Goal: Task Accomplishment & Management: Manage account settings

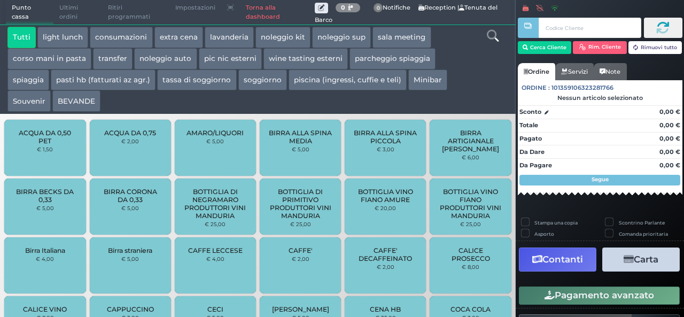
click at [26, 9] on span "Punto cassa" at bounding box center [30, 13] width 48 height 24
click at [263, 9] on link "Torna alla dashboard" at bounding box center [277, 13] width 74 height 24
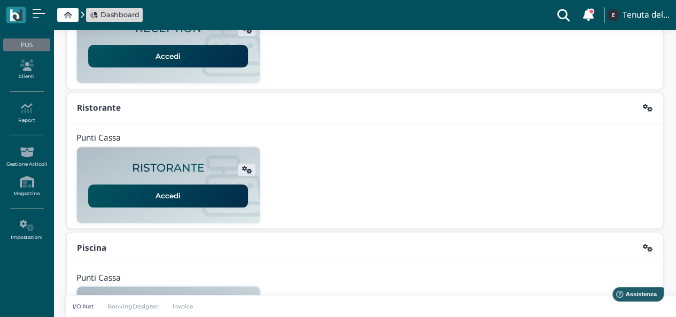
scroll to position [273, 0]
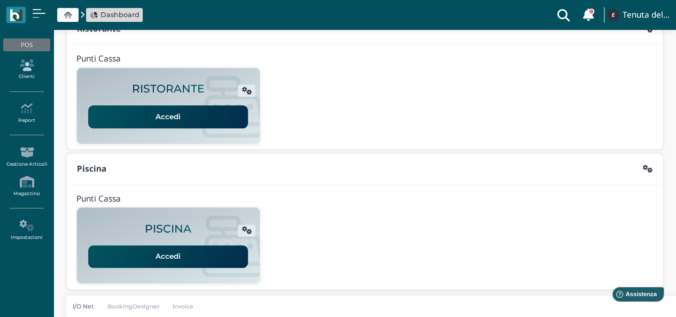
click at [23, 71] on link "Clienti" at bounding box center [26, 69] width 47 height 29
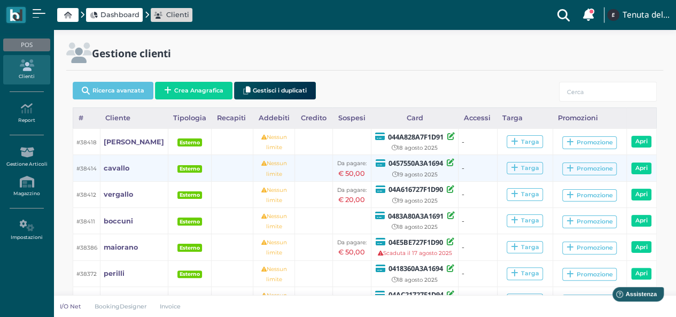
scroll to position [126, 0]
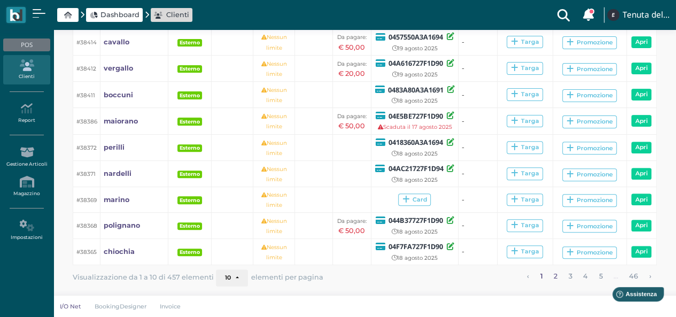
click at [555, 272] on link "2" at bounding box center [556, 276] width 11 height 14
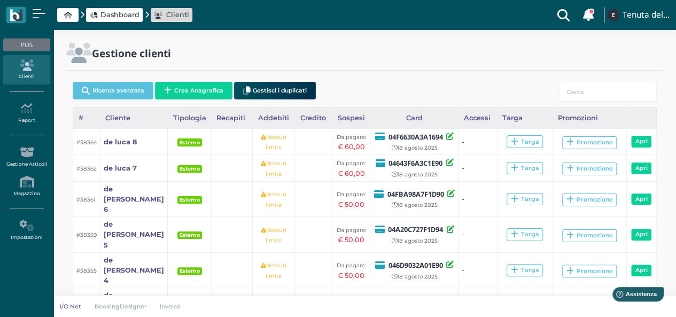
scroll to position [124, 0]
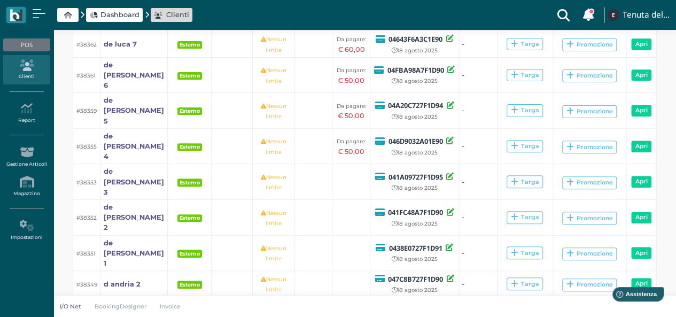
click at [239, 74] on td at bounding box center [232, 75] width 41 height 36
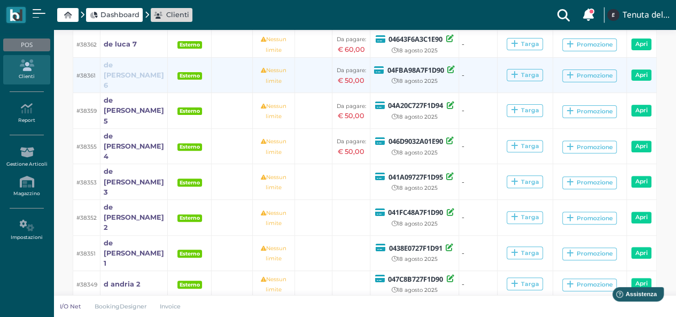
click at [120, 72] on b "de luca 6" at bounding box center [134, 75] width 60 height 28
click at [120, 70] on b "de luca 6" at bounding box center [134, 75] width 60 height 28
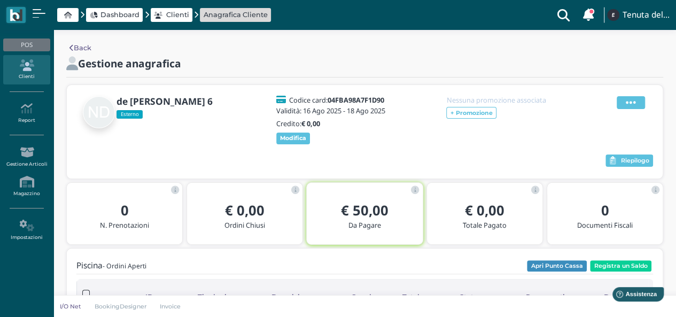
click at [626, 102] on icon at bounding box center [631, 103] width 10 height 12
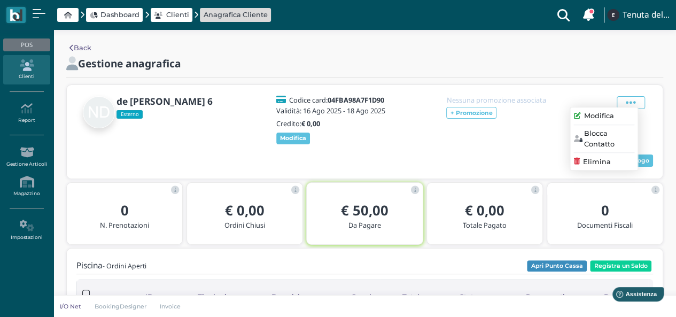
click at [589, 115] on span "Modifica" at bounding box center [599, 116] width 30 height 10
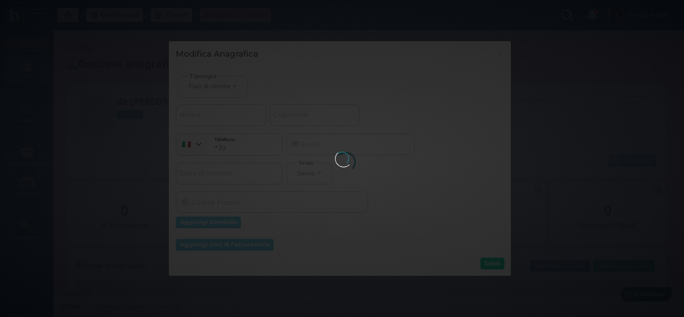
select select
type input "de luca 6"
select select
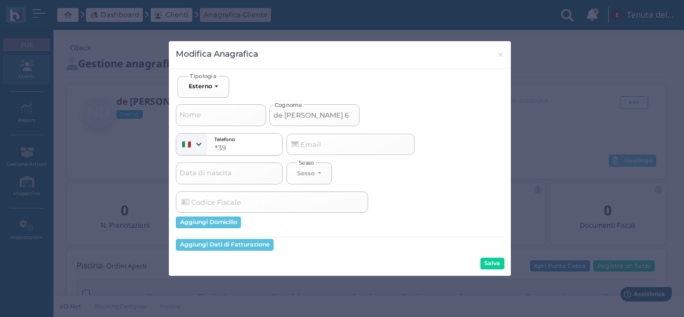
click at [296, 119] on input "de luca 6" at bounding box center [314, 114] width 90 height 21
click at [296, 119] on input "de [PERSON_NAME] 6" at bounding box center [314, 114] width 90 height 21
type input "de 6"
select select
type input "de6"
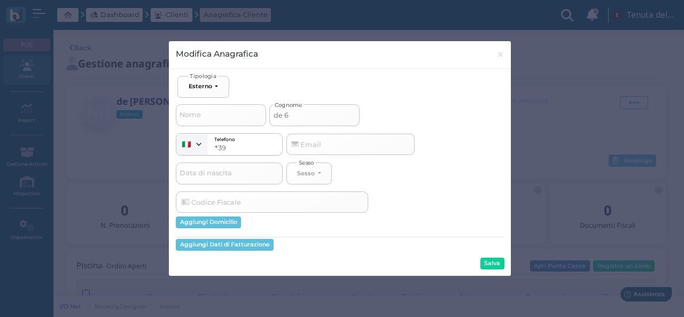
select select
type input "d6"
select select
type input "d"
select select
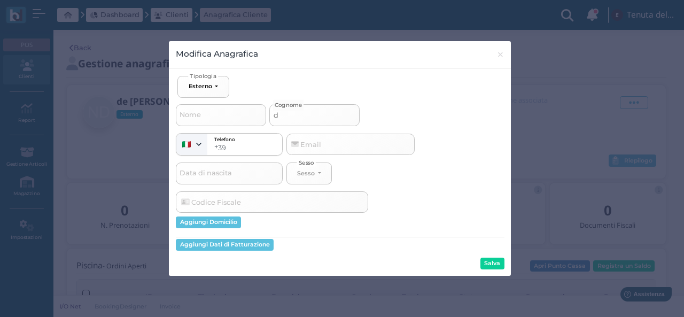
select select
type input "i"
select select
type input "in"
select select
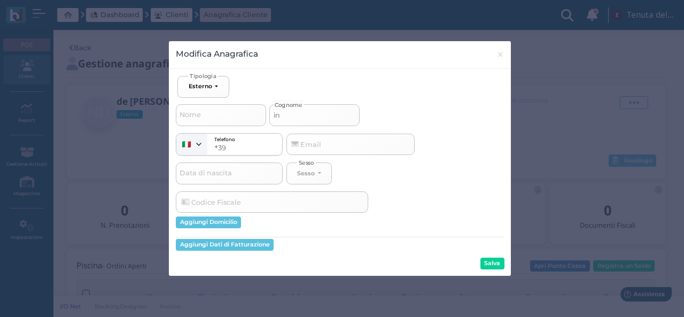
type input "int"
select select
type input "inti"
select select
type input "intin"
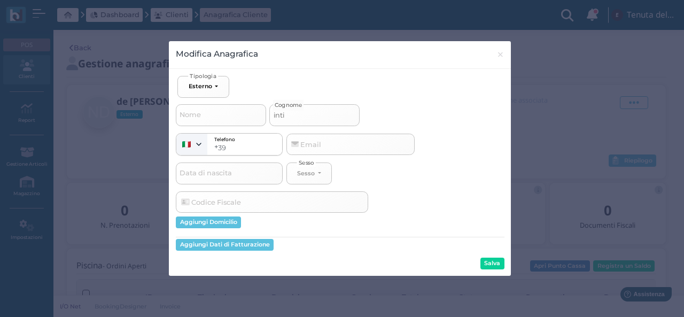
select select
type input "intini"
select select
type input "intini"
select select
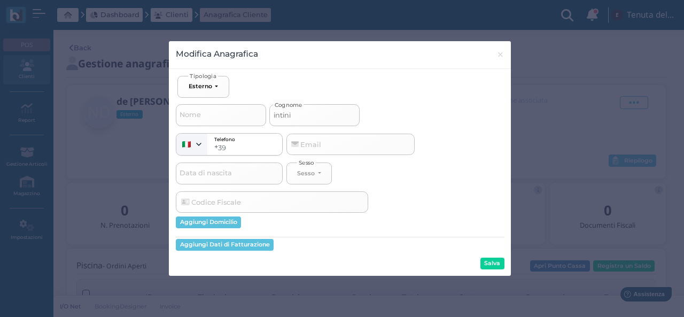
type input "intini r"
select select
type input "intini ri"
select select
type input "intini rif"
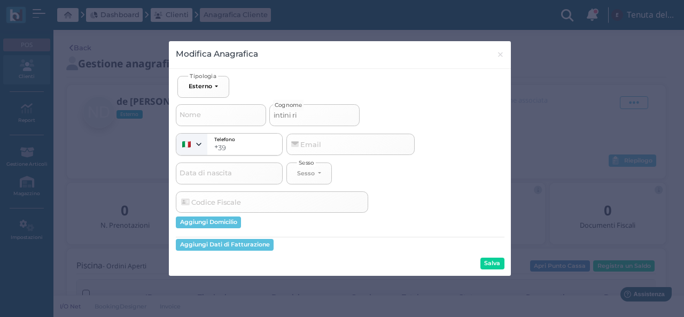
select select
type input "intini rif"
select select
type input "intini rif d"
select select
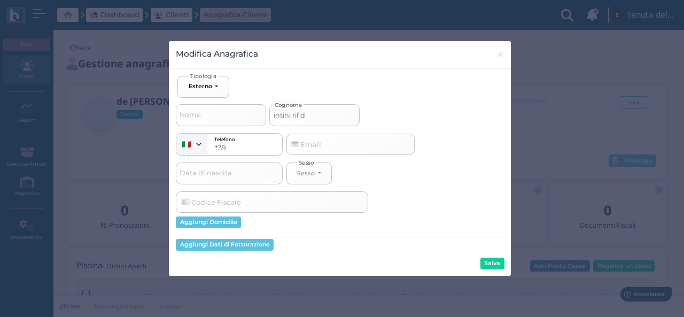
type input "intini rif de"
select select
type input "intini rif de"
select select
type input "intini rif de l"
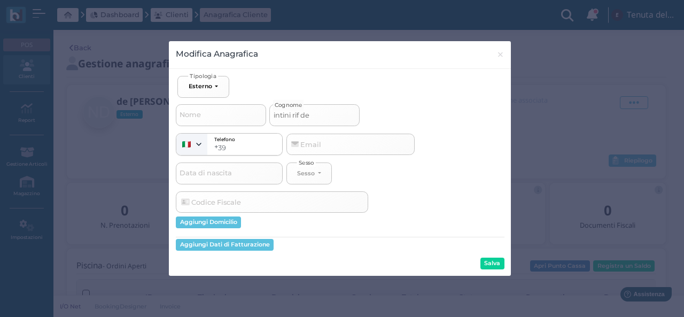
select select
type input "intini rif de lu"
select select
type input "intini rif de luc"
select select
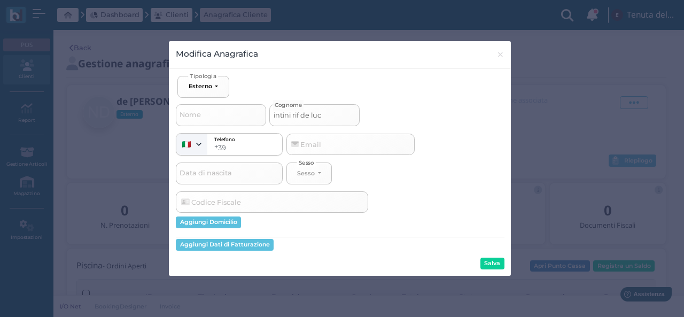
type input "intini rif de [PERSON_NAME]"
select select
type input "intini rif de [PERSON_NAME]"
click at [484, 267] on button "Salva" at bounding box center [493, 264] width 24 height 12
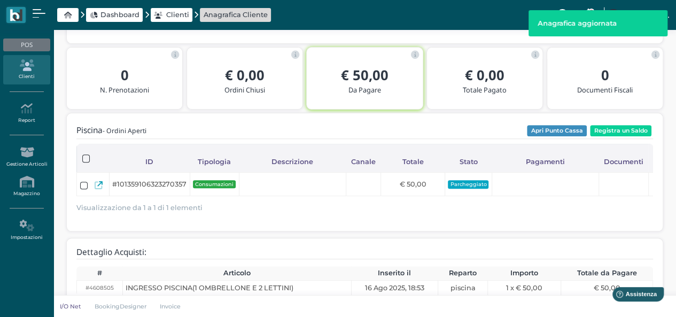
scroll to position [169, 0]
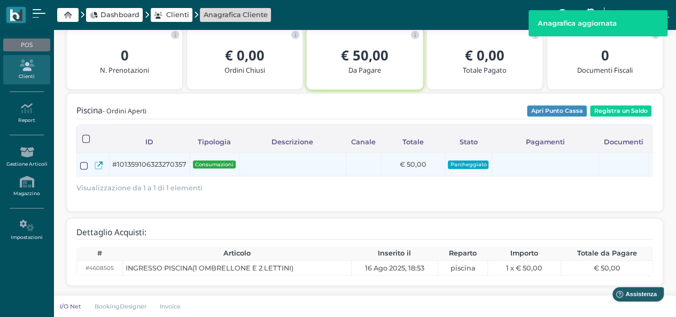
click at [96, 161] on icon at bounding box center [99, 165] width 8 height 8
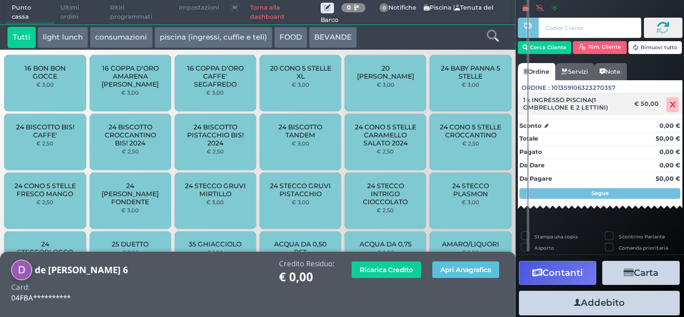
click at [670, 105] on icon at bounding box center [673, 105] width 6 height 1
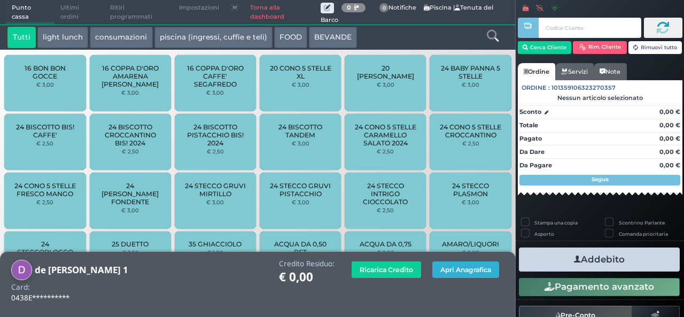
click at [463, 268] on button "Apri Anagrafica" at bounding box center [466, 269] width 67 height 17
click at [201, 43] on button "piscina (ingressi, cuffie e teli)" at bounding box center [214, 37] width 118 height 21
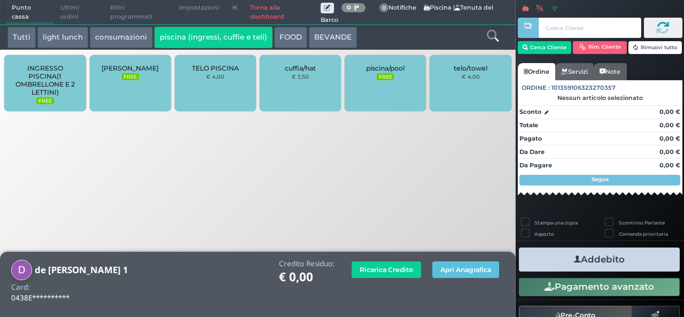
click at [24, 101] on div "INGRESSO PISCINA(1 OMBRELLONE E 2 LETTINI) FREE" at bounding box center [44, 83] width 81 height 56
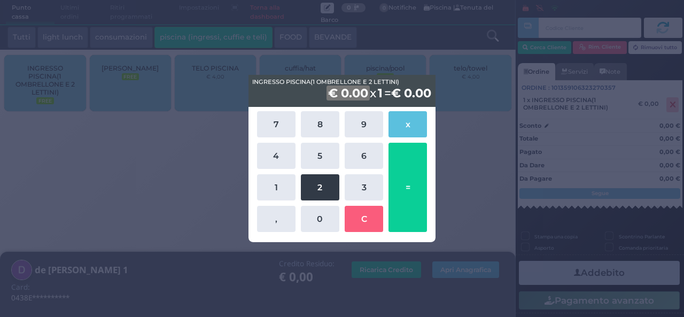
click at [314, 186] on button "2" at bounding box center [320, 187] width 38 height 26
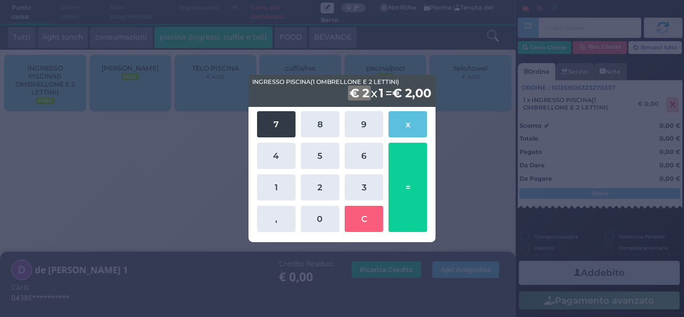
click at [266, 129] on button "7" at bounding box center [276, 124] width 38 height 26
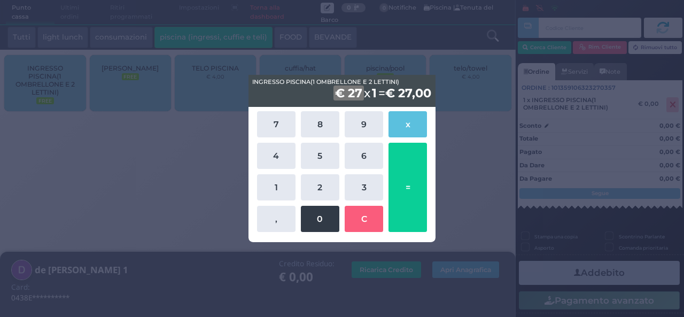
click at [315, 217] on button "0" at bounding box center [320, 219] width 38 height 26
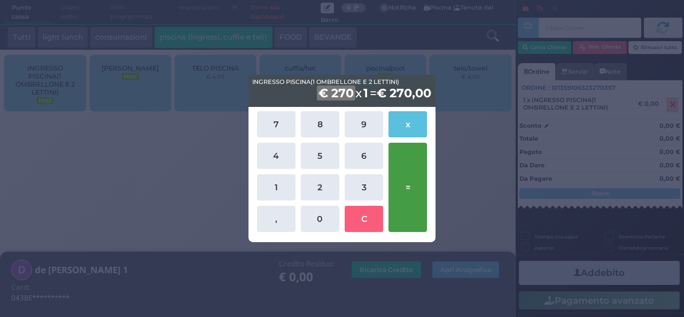
click at [410, 189] on button "=" at bounding box center [408, 187] width 38 height 89
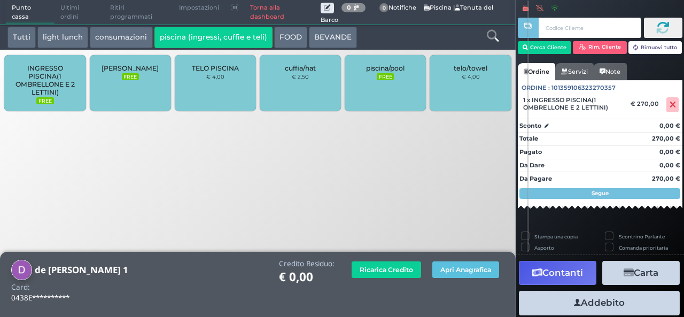
click at [608, 308] on button "Addebito" at bounding box center [599, 303] width 161 height 24
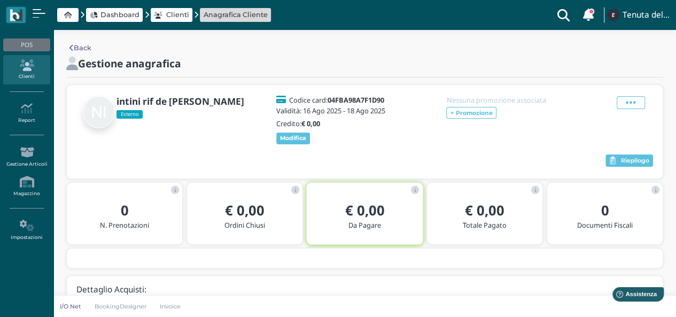
click at [163, 13] on link "Clienti" at bounding box center [171, 15] width 35 height 10
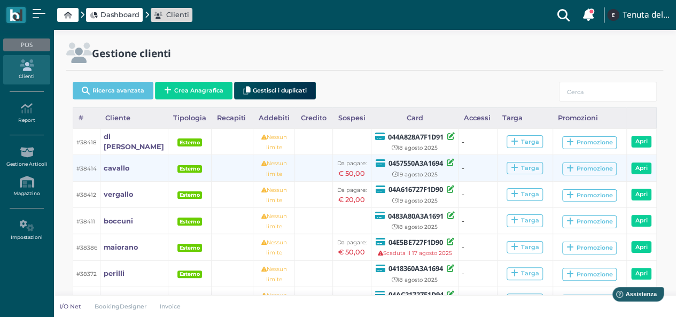
scroll to position [126, 0]
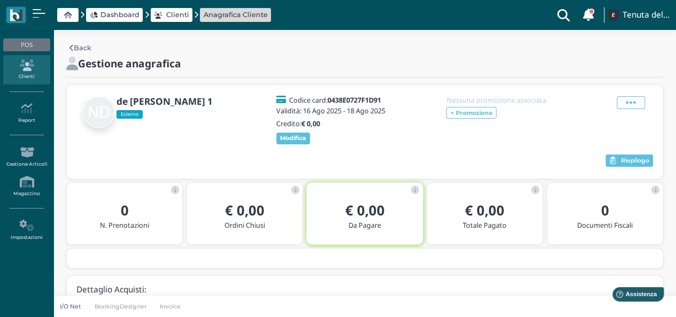
click at [515, 32] on div "Back Gestione anagrafica de luca 1 Esterno Codice card: 0438E0727F1D91 Validità…" at bounding box center [364, 194] width 623 height 329
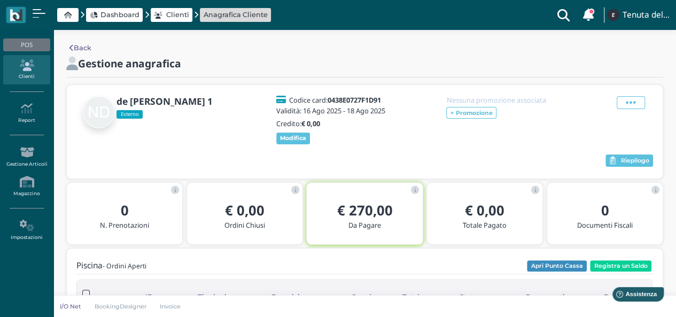
scroll to position [169, 0]
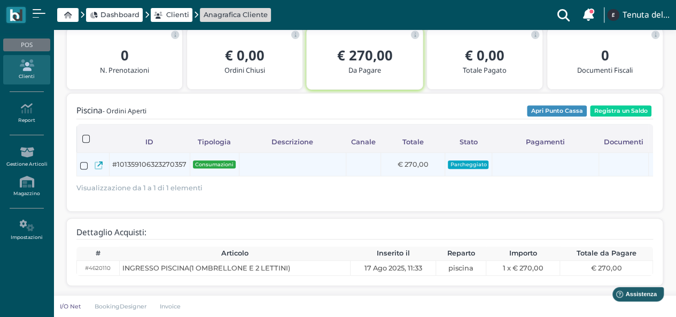
click at [100, 161] on icon at bounding box center [99, 165] width 8 height 8
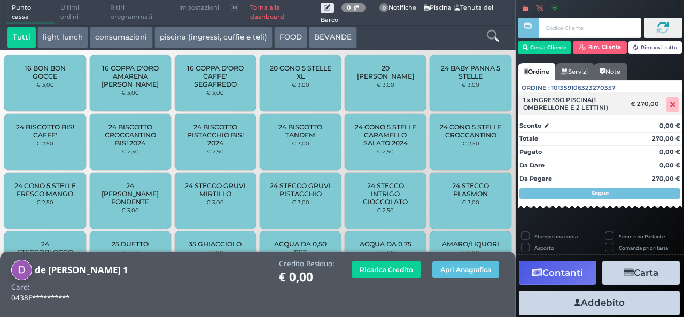
click at [636, 102] on div "€ 270,00" at bounding box center [646, 103] width 35 height 7
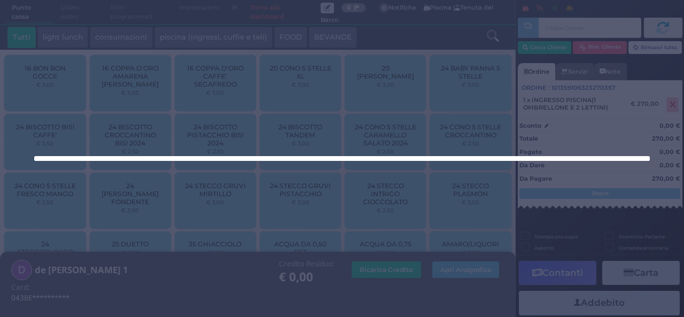
click at [621, 90] on div at bounding box center [342, 158] width 684 height 317
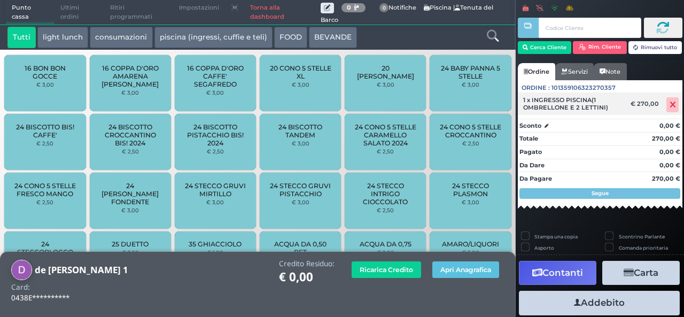
click at [617, 105] on div "1 x INGRESSO PISCINA(1 OMBRELLONE E 2 LETTINI)" at bounding box center [574, 103] width 112 height 15
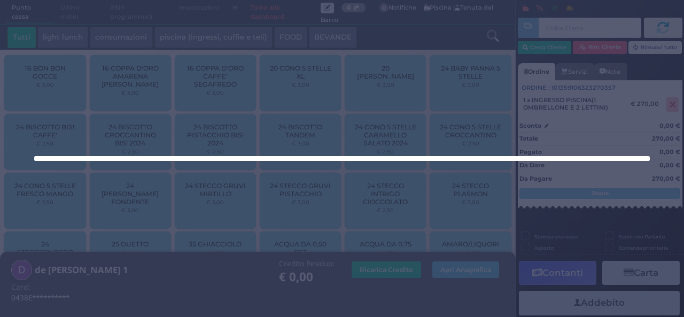
click at [654, 105] on div at bounding box center [342, 158] width 684 height 317
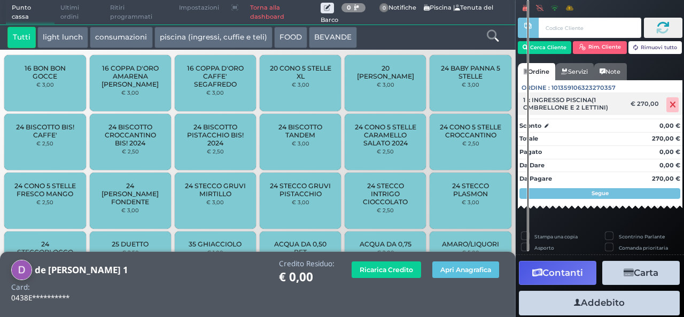
click at [670, 105] on icon at bounding box center [673, 105] width 6 height 1
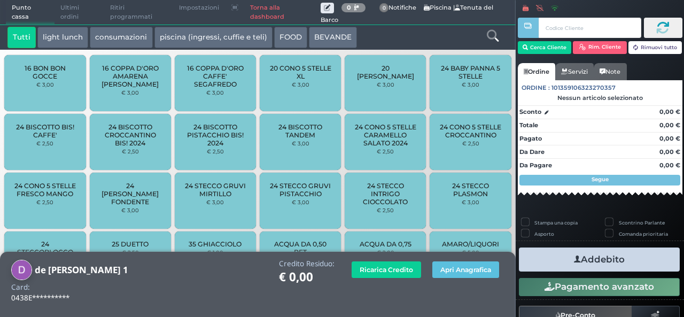
click at [192, 37] on button "piscina (ingressi, cuffie e teli)" at bounding box center [214, 37] width 118 height 21
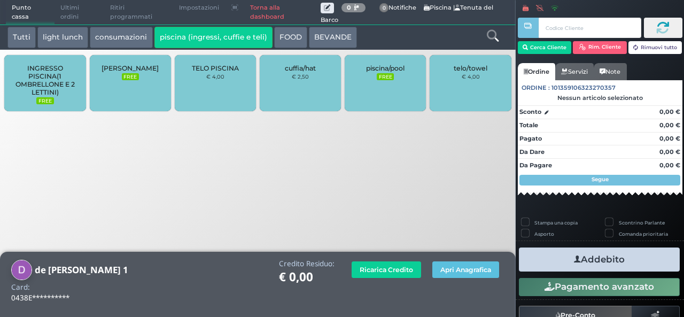
click at [45, 89] on span "INGRESSO PISCINA(1 OMBRELLONE E 2 LETTINI)" at bounding box center [45, 80] width 64 height 32
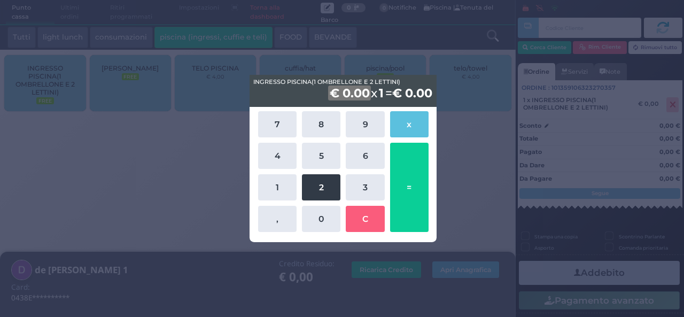
click at [321, 192] on button "2" at bounding box center [321, 187] width 38 height 26
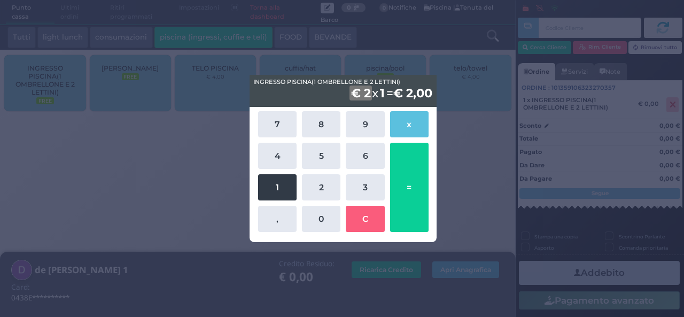
click at [277, 190] on button "1" at bounding box center [277, 187] width 38 height 26
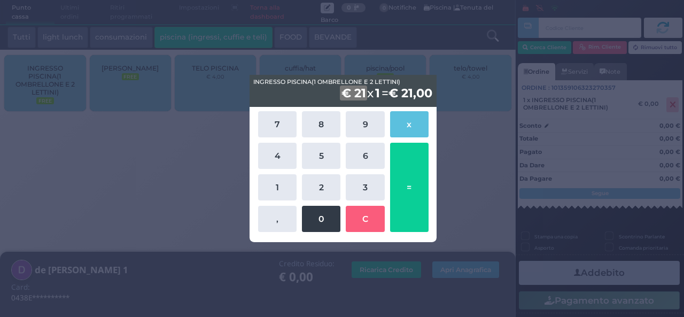
click at [313, 226] on button "0" at bounding box center [321, 219] width 38 height 26
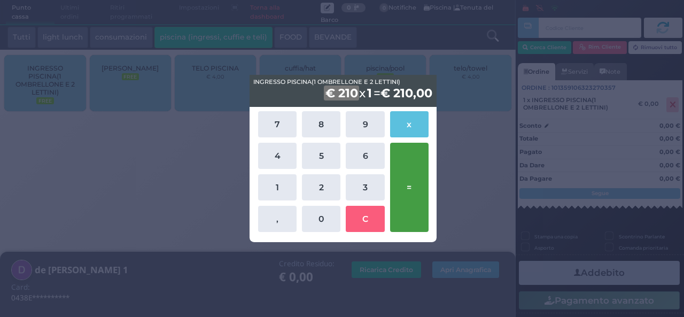
click at [418, 194] on button "=" at bounding box center [409, 187] width 38 height 89
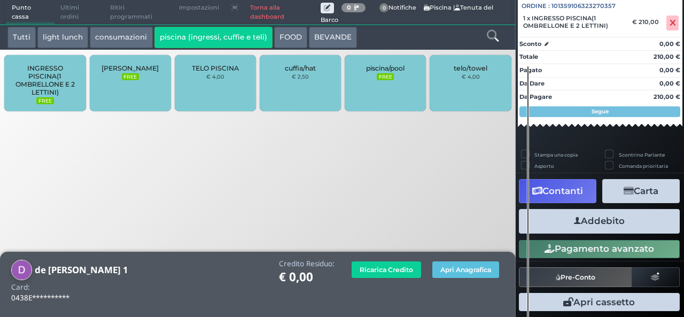
scroll to position [118, 0]
click at [585, 226] on button "Addebito" at bounding box center [599, 221] width 161 height 24
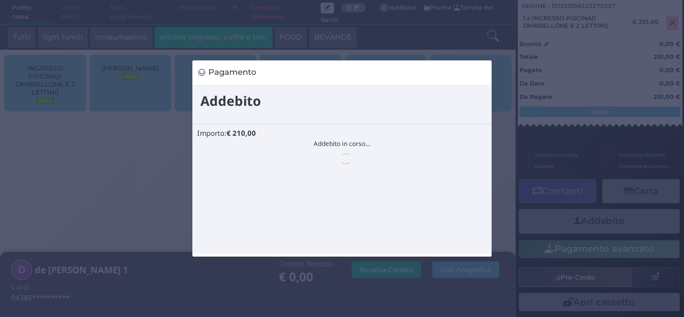
scroll to position [0, 0]
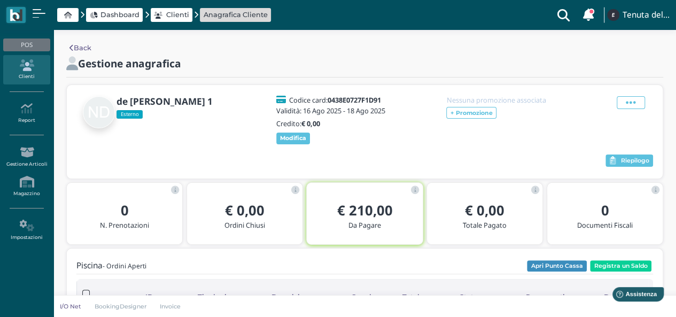
click at [175, 18] on span "Clienti" at bounding box center [177, 15] width 23 height 10
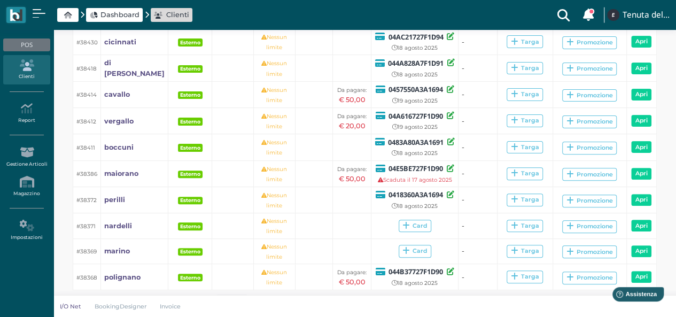
scroll to position [125, 0]
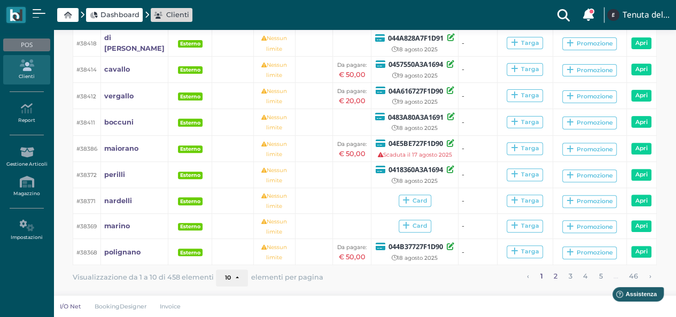
click at [557, 278] on link "2" at bounding box center [556, 276] width 11 height 14
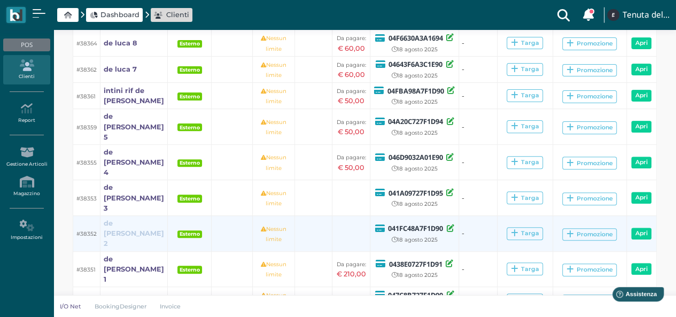
click at [119, 219] on b "de [PERSON_NAME] 2" at bounding box center [134, 233] width 60 height 28
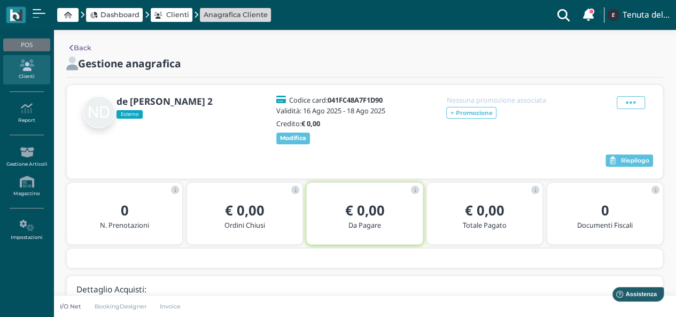
click at [174, 14] on span "Clienti" at bounding box center [177, 15] width 23 height 10
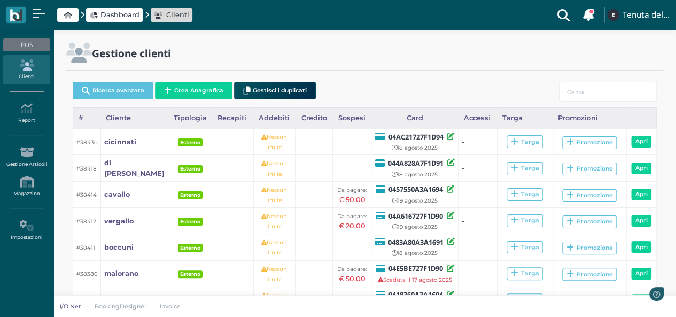
scroll to position [125, 0]
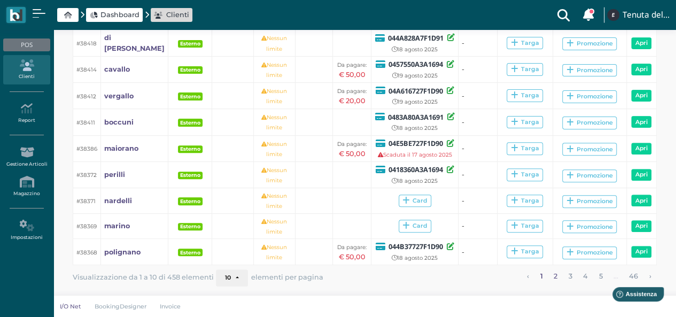
click at [554, 277] on link "2" at bounding box center [556, 276] width 11 height 14
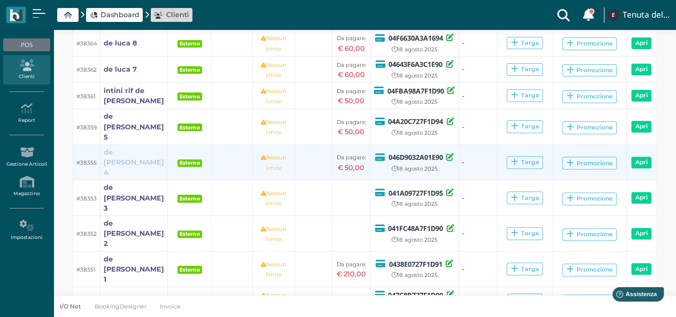
click at [118, 148] on b "de [PERSON_NAME] 4" at bounding box center [134, 162] width 60 height 28
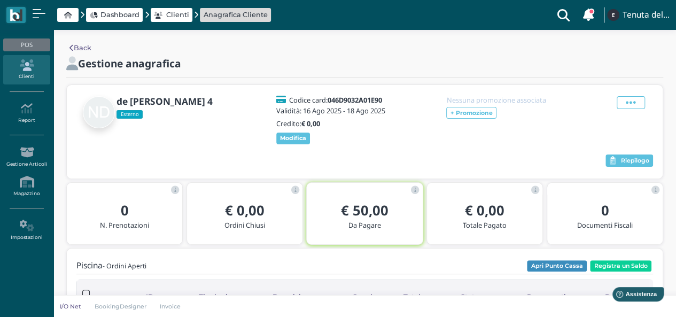
scroll to position [169, 0]
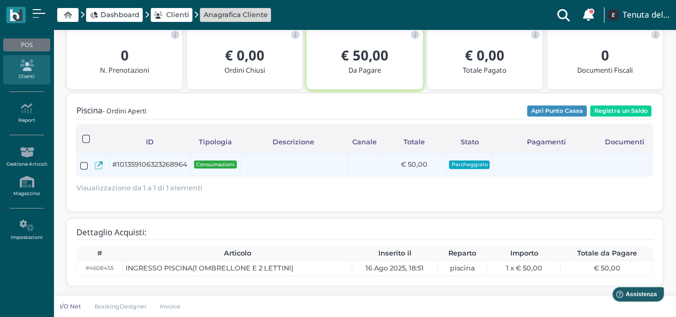
click at [99, 161] on icon at bounding box center [99, 165] width 8 height 8
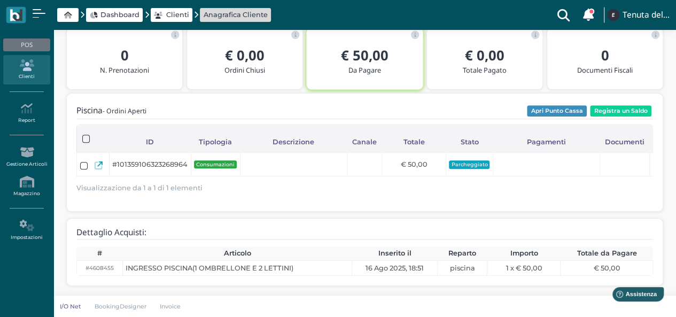
click at [170, 20] on span "Clienti" at bounding box center [172, 15] width 42 height 14
click at [180, 16] on span "Clienti" at bounding box center [177, 15] width 23 height 10
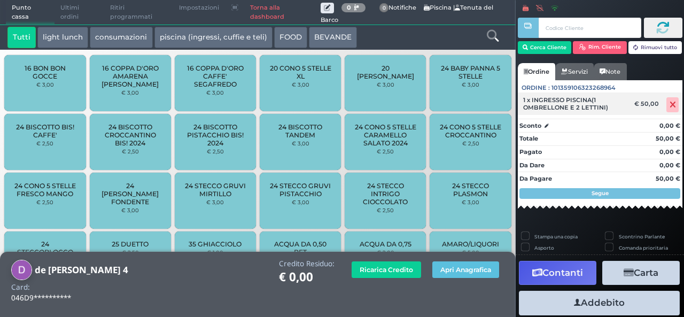
click at [667, 107] on span at bounding box center [673, 104] width 12 height 15
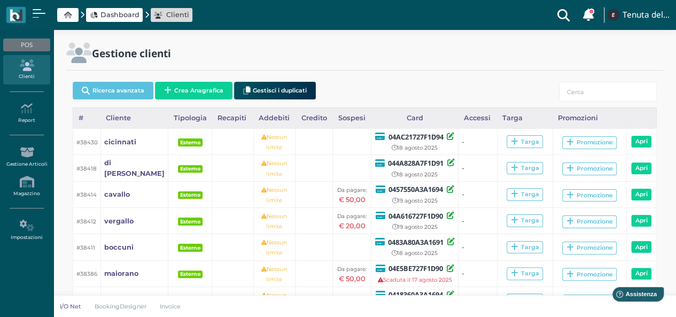
scroll to position [125, 0]
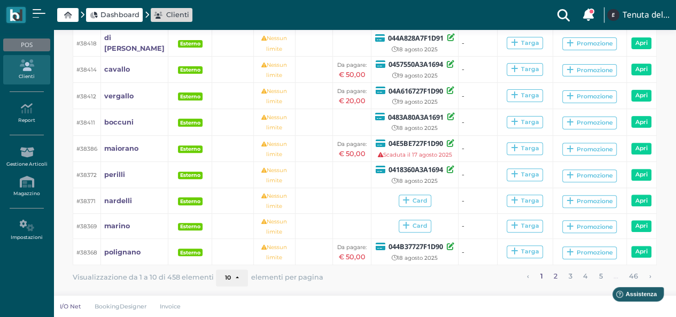
click at [555, 273] on link "2" at bounding box center [556, 276] width 11 height 14
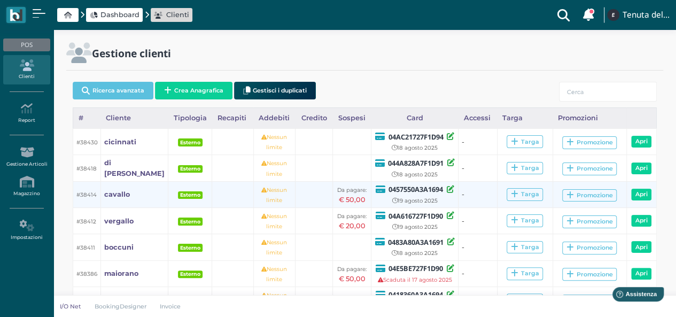
scroll to position [125, 0]
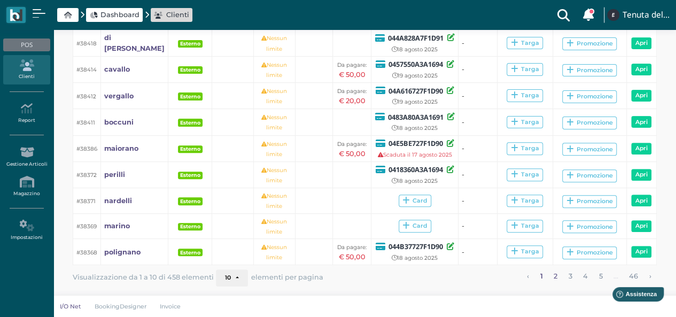
click at [557, 276] on link "2" at bounding box center [556, 276] width 11 height 14
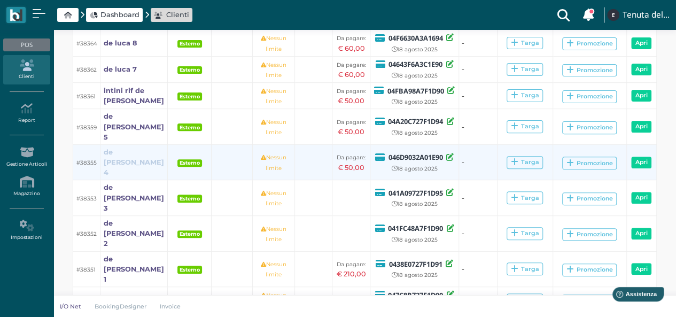
click at [120, 149] on b "de luca 4" at bounding box center [134, 162] width 60 height 28
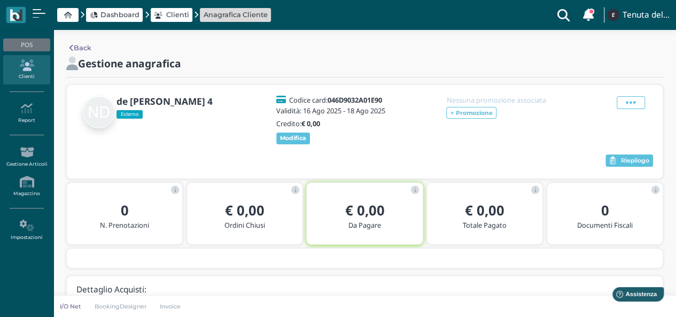
click at [83, 48] on link "Back" at bounding box center [81, 48] width 22 height 10
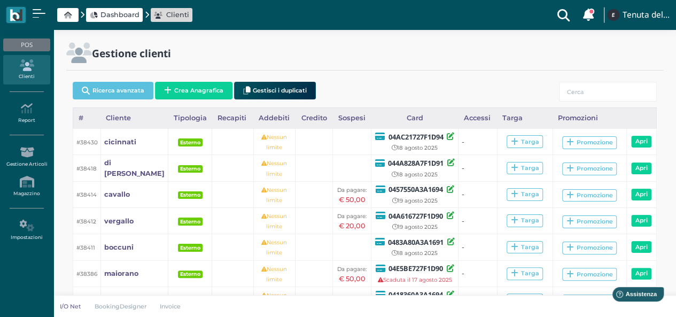
scroll to position [125, 0]
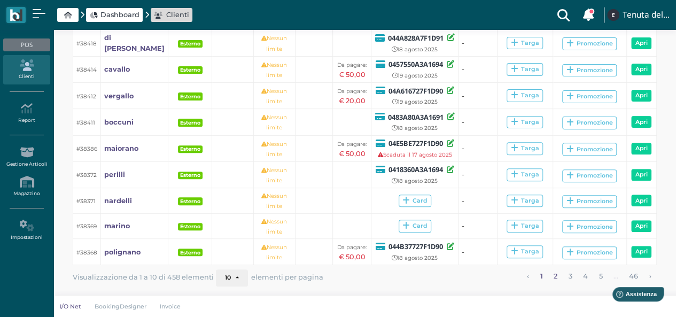
click at [555, 275] on link "2" at bounding box center [556, 276] width 11 height 14
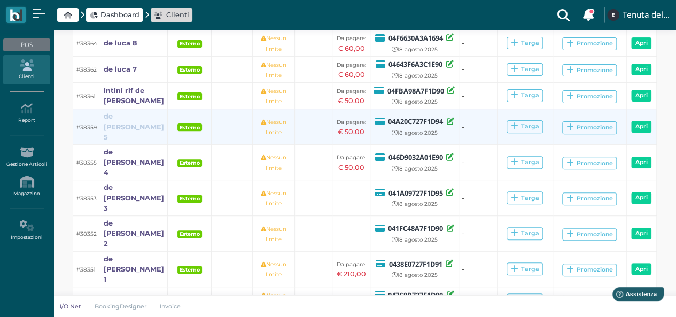
click at [115, 119] on b "de luca 5" at bounding box center [134, 126] width 60 height 28
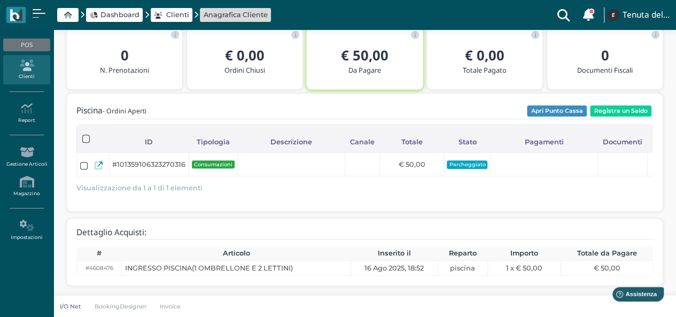
scroll to position [159, 0]
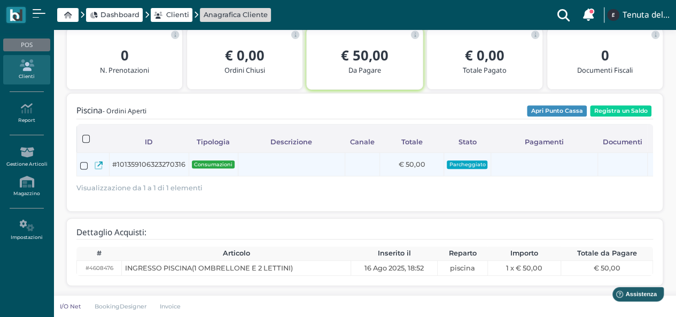
click at [95, 166] on icon at bounding box center [99, 165] width 8 height 8
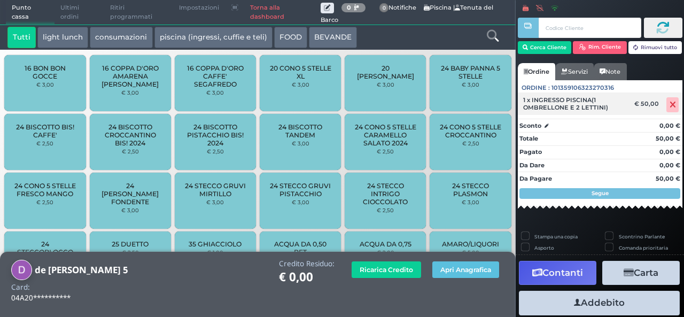
click at [670, 105] on icon at bounding box center [673, 105] width 6 height 1
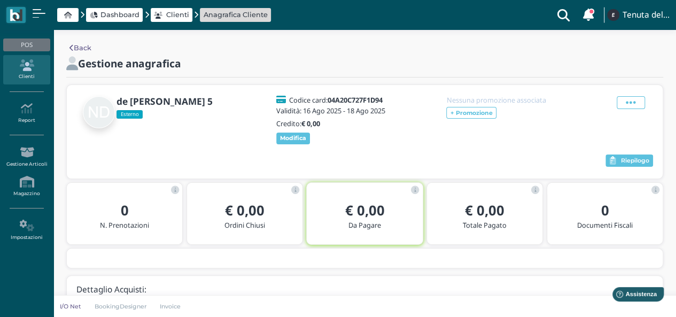
click at [82, 50] on link "Back" at bounding box center [81, 48] width 22 height 10
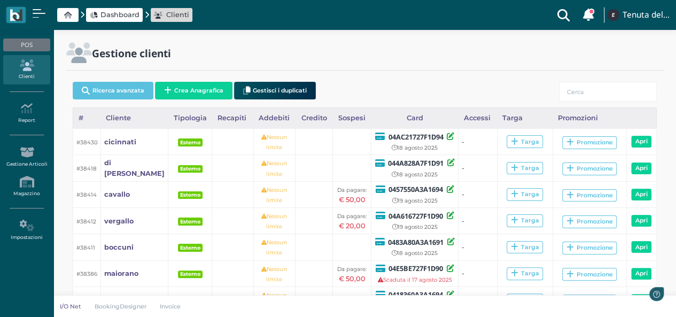
scroll to position [125, 0]
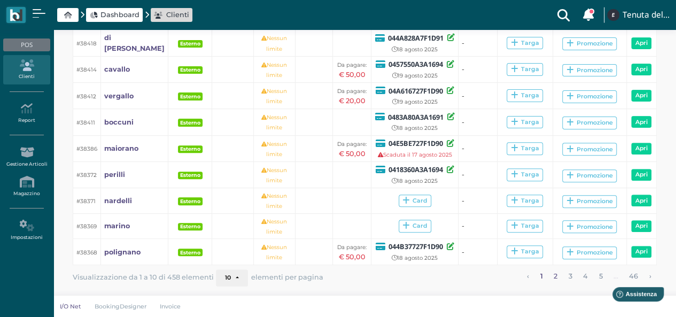
click at [552, 271] on link "2" at bounding box center [556, 276] width 11 height 14
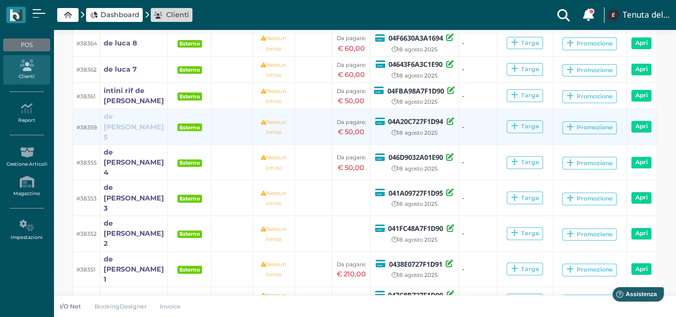
click at [123, 120] on b "de [PERSON_NAME] 5" at bounding box center [134, 126] width 60 height 28
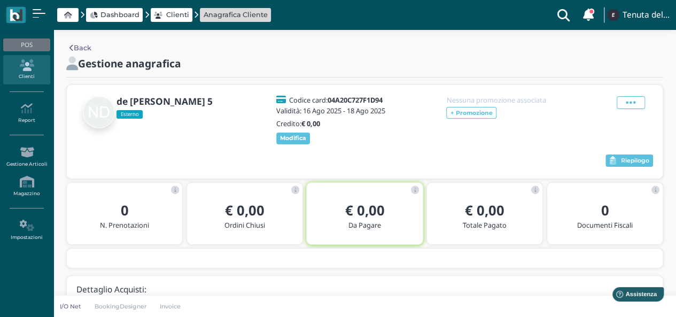
scroll to position [48, 0]
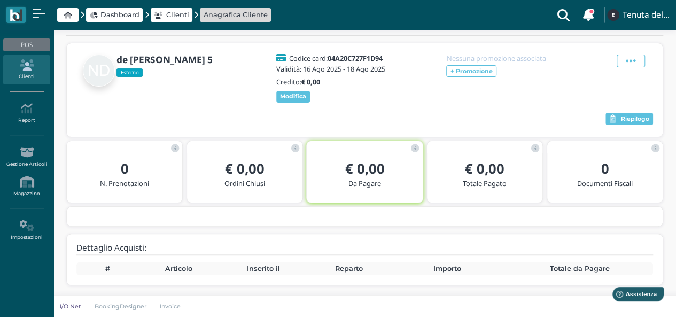
click at [179, 17] on span "Clienti" at bounding box center [177, 15] width 23 height 10
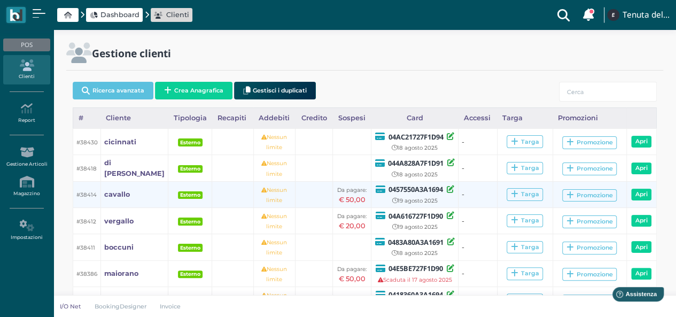
scroll to position [125, 0]
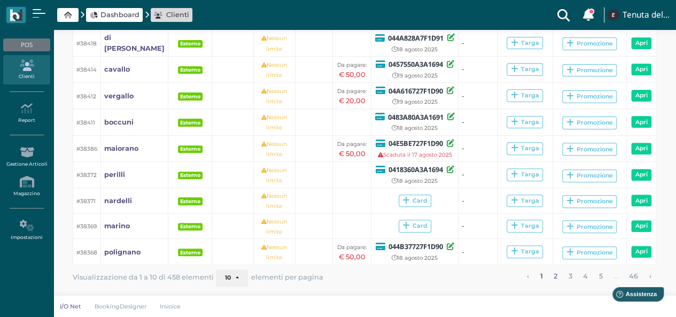
click at [556, 273] on link "2" at bounding box center [556, 276] width 11 height 14
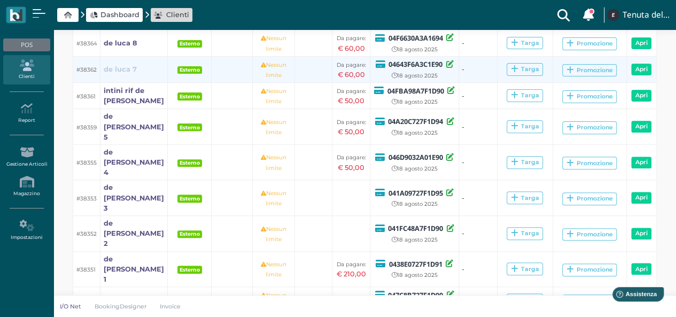
click at [124, 68] on b "de luca 7" at bounding box center [120, 69] width 33 height 8
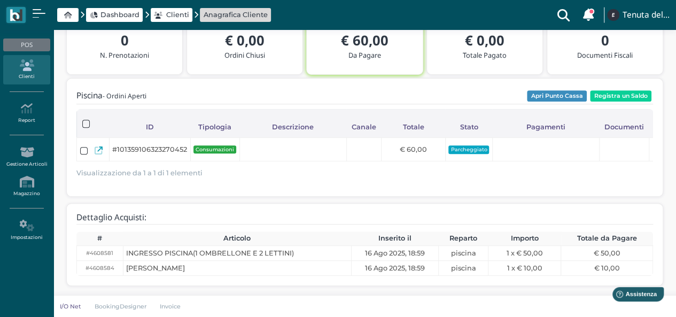
scroll to position [184, 0]
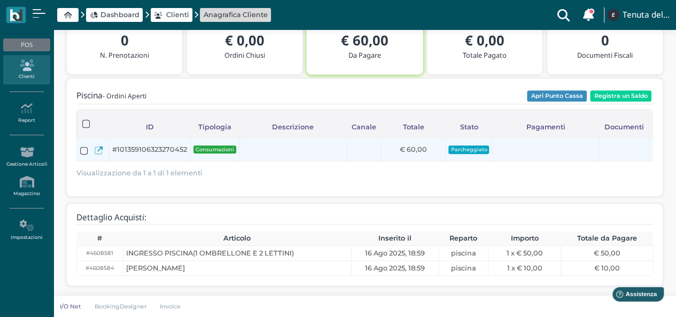
click at [97, 146] on icon at bounding box center [99, 150] width 8 height 8
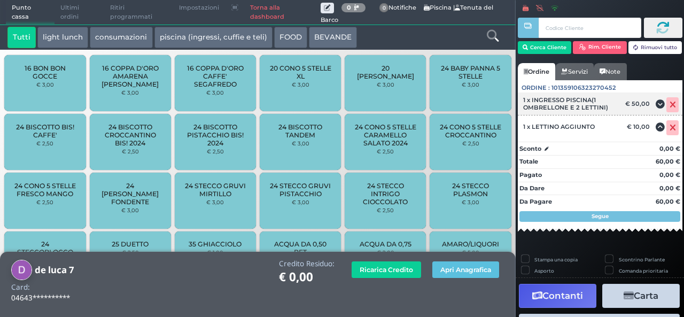
click at [670, 105] on icon at bounding box center [673, 105] width 6 height 1
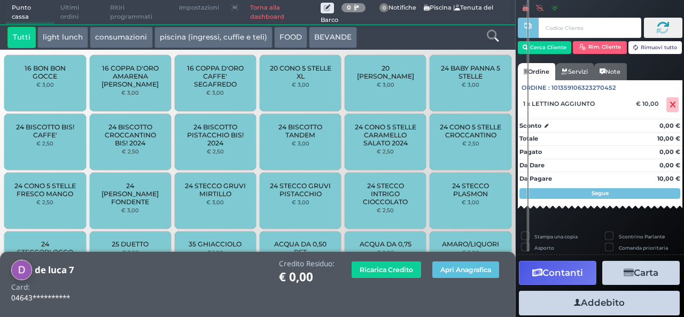
click at [670, 105] on icon at bounding box center [673, 105] width 6 height 1
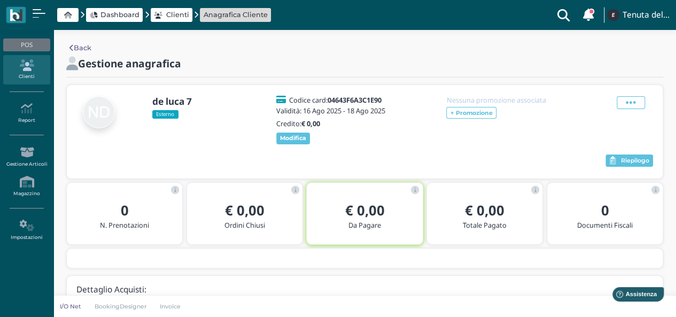
click at [166, 12] on span "Clienti" at bounding box center [177, 15] width 23 height 10
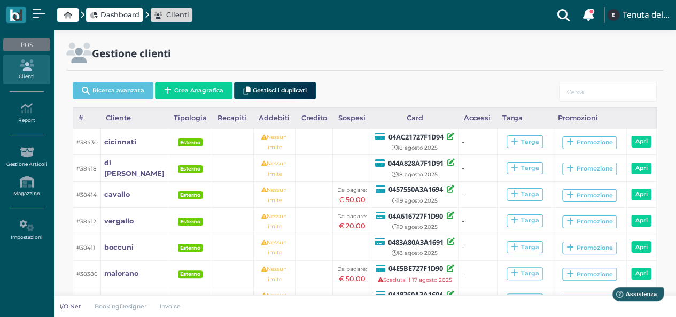
scroll to position [125, 0]
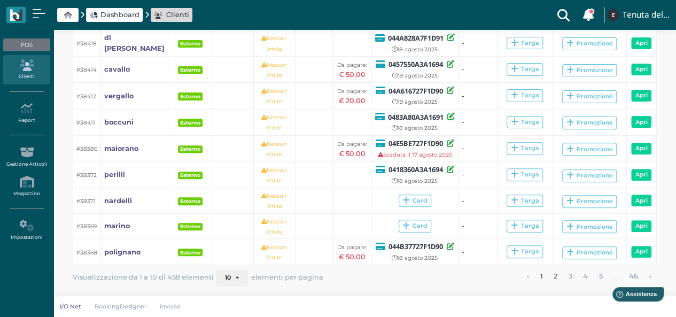
click at [553, 275] on link "2" at bounding box center [556, 276] width 11 height 14
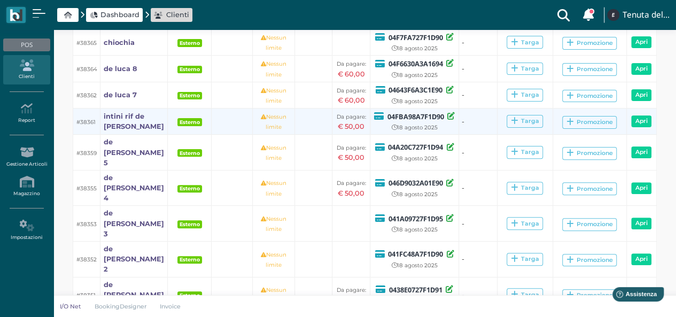
scroll to position [87, 0]
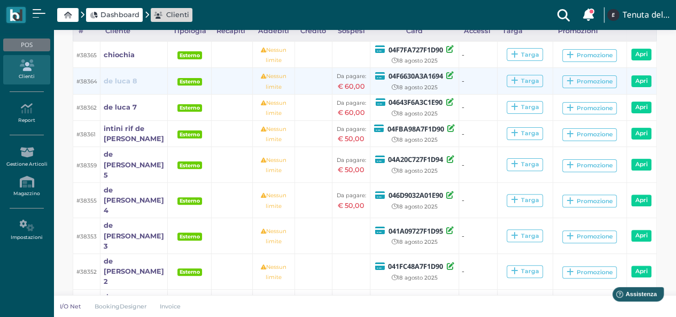
click at [124, 84] on b "de luca 8" at bounding box center [120, 81] width 33 height 8
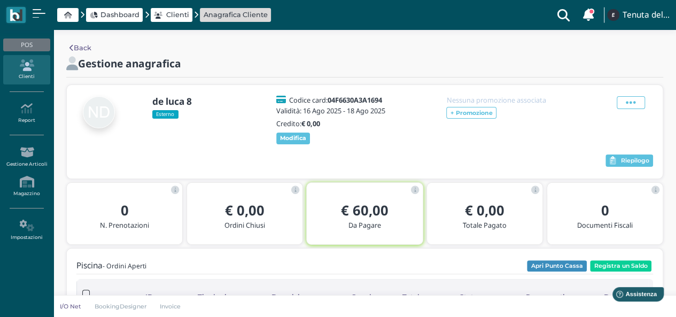
click at [626, 95] on div "de luca 8 Esterno Codice card: 04F6630A3A1694 Validità: 16 Ago 2025 - 18 Ago 20…" at bounding box center [364, 120] width 577 height 51
click at [626, 98] on icon at bounding box center [631, 103] width 10 height 12
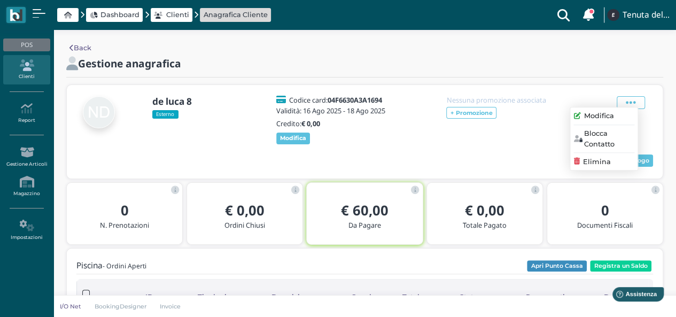
click at [597, 162] on span "Elimina" at bounding box center [597, 162] width 28 height 10
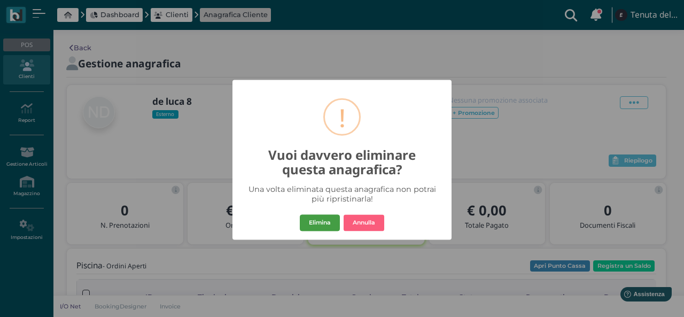
click at [323, 221] on button "Elimina" at bounding box center [320, 222] width 40 height 17
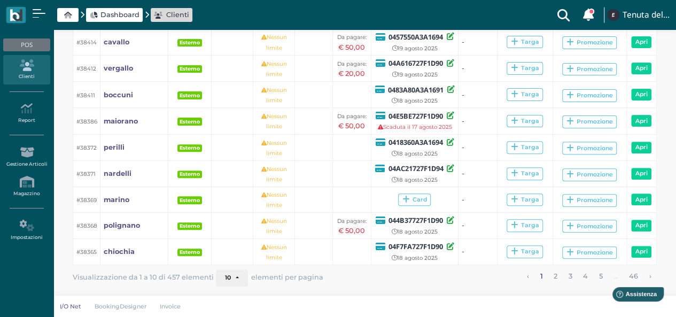
click at [17, 67] on icon at bounding box center [26, 65] width 47 height 12
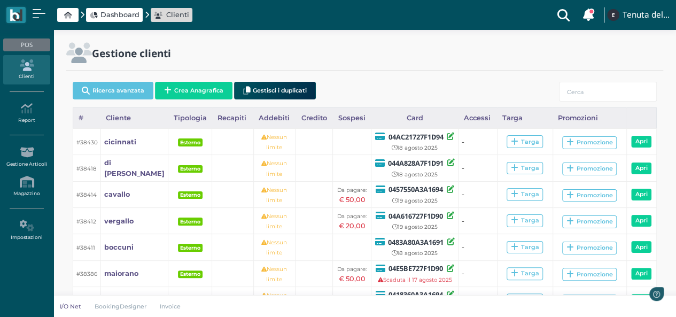
click at [115, 19] on span "Dashboard" at bounding box center [120, 15] width 39 height 10
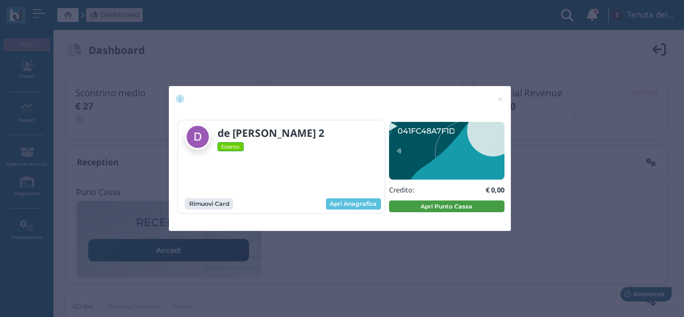
click at [445, 205] on button "Apri Punto Cassa" at bounding box center [446, 206] width 115 height 12
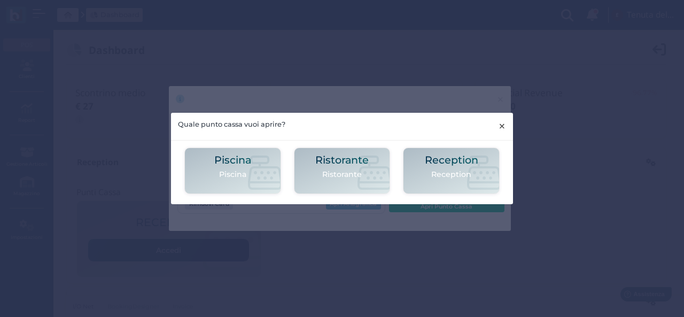
click at [499, 121] on span "×" at bounding box center [502, 126] width 8 height 14
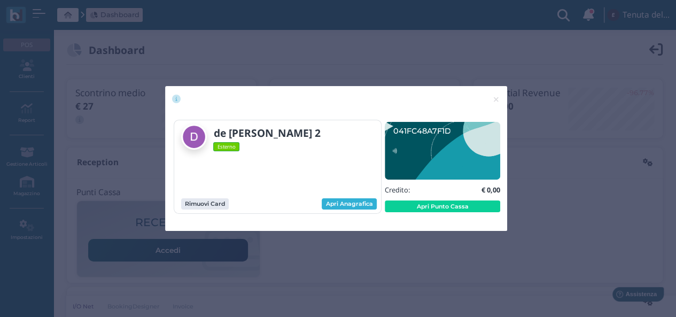
click at [340, 208] on link "Apri Anagrafica" at bounding box center [349, 204] width 55 height 12
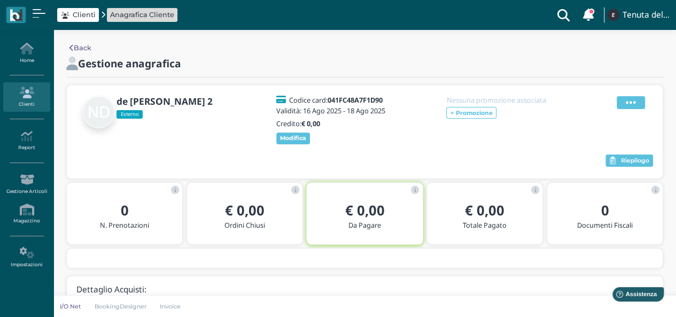
click at [627, 97] on icon at bounding box center [631, 103] width 10 height 12
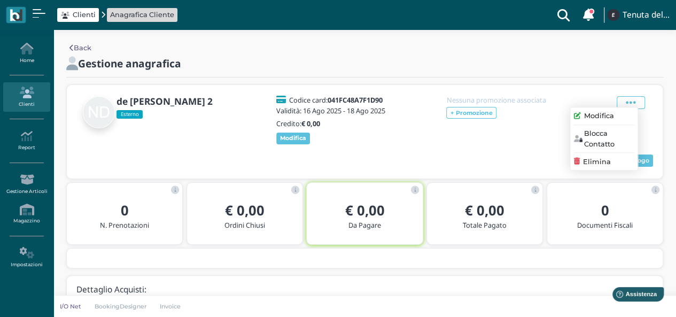
click at [597, 119] on span "Modifica" at bounding box center [599, 116] width 30 height 10
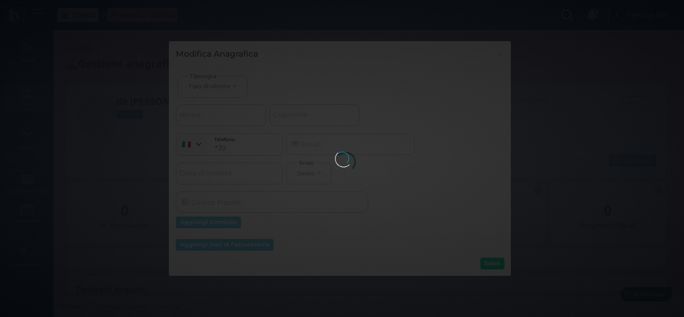
select select
type input "de [PERSON_NAME] 2"
select select
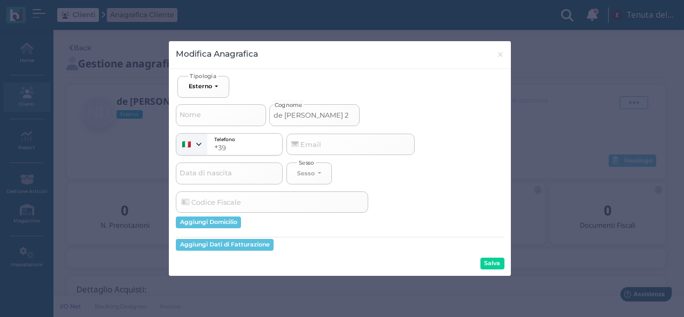
click at [277, 112] on input "de luca 2" at bounding box center [314, 114] width 90 height 21
click at [274, 112] on input "de luca 2" at bounding box center [314, 114] width 90 height 21
type input "de luca 2"
select select
type input "ade luca 2"
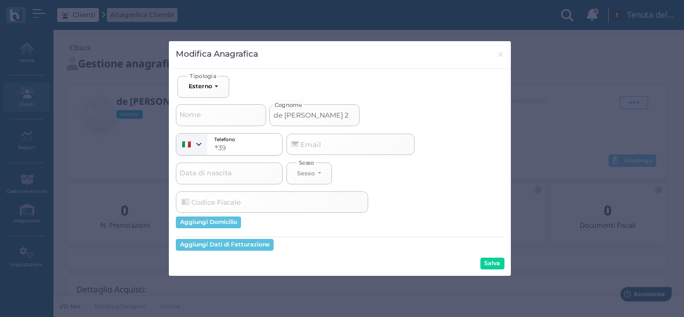
select select
type input "arde luca 2"
select select
type input "arcde luca 2"
select select
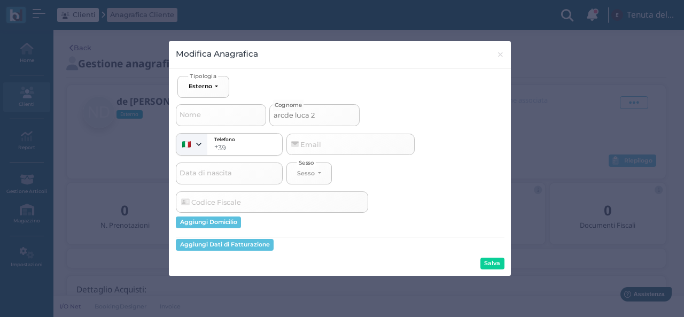
type input "arcude luca 2"
select select
type input "arcurde luca 2"
select select
type input "arcuride luca 2"
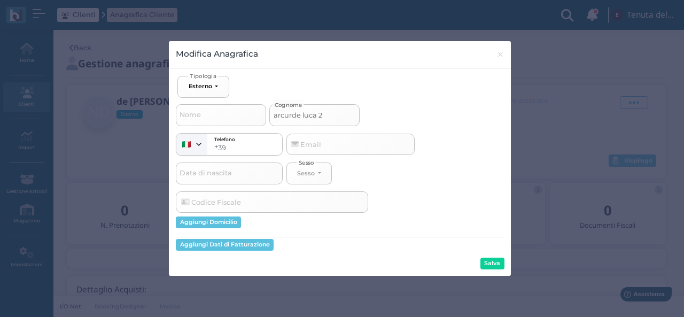
select select
type input "arcuri de luca 2"
select select
type input "arcuri rde luca 2"
select select
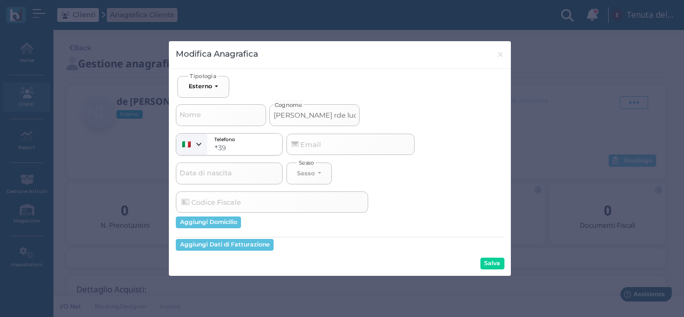
type input "arcuri ride luca 2"
select select
type input "arcuri rifde luca 2"
select select
type input "arcuri rifede luca 2"
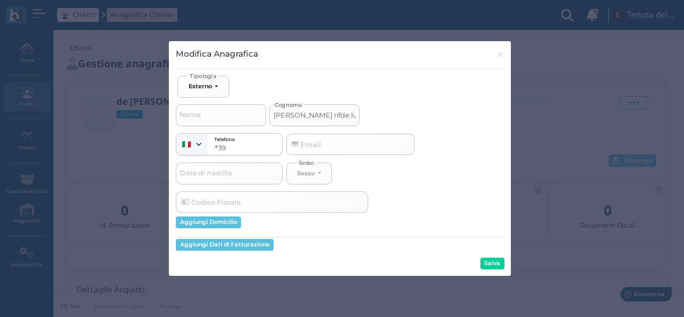
select select
type input "arcuri riferde luca 2"
select select
type input "arcuri rifede luca 2"
select select
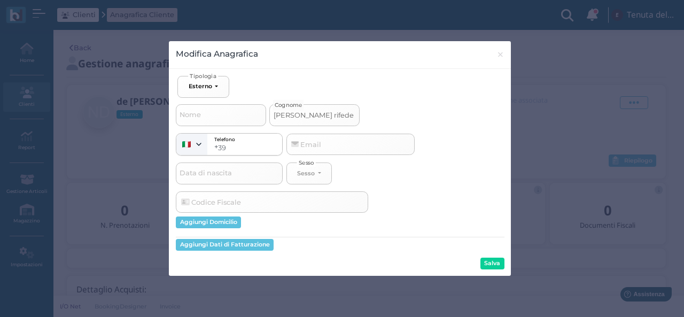
type input "arcuri rife de luca 2"
select select
type input "arcuri rifede luca 2"
select select
type input "arcuri rifde luca 2"
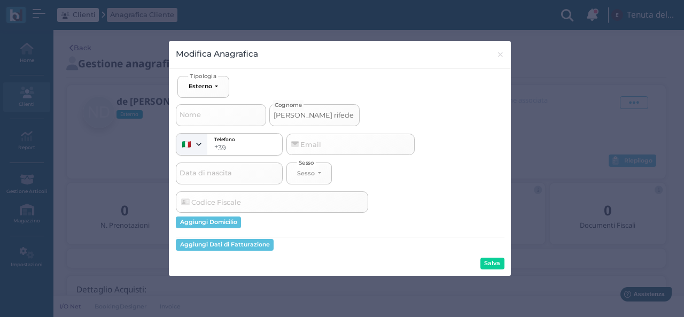
select select
type input "arcuri rif de luca 2"
select select
click at [344, 112] on input "arcuri rif de luca 2" at bounding box center [314, 114] width 90 height 21
type input "arcuri rif de luca"
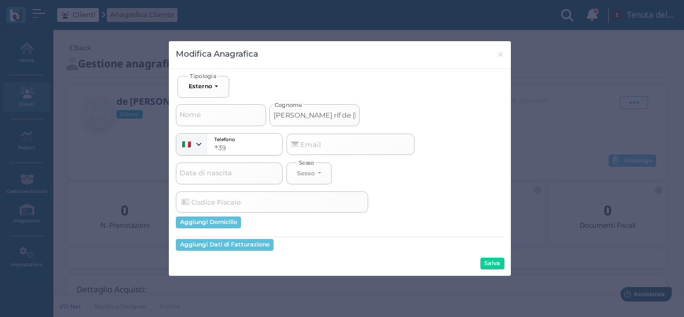
select select
type input "arcuri rif de luca"
click at [488, 263] on button "Salva" at bounding box center [493, 264] width 24 height 12
